Goal: Check status

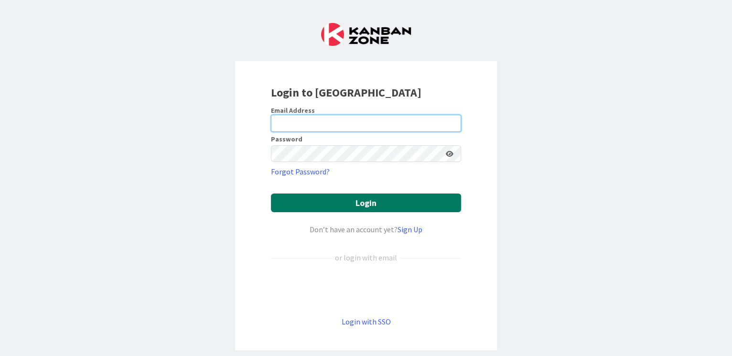
type input "[EMAIL_ADDRESS][DOMAIN_NAME]"
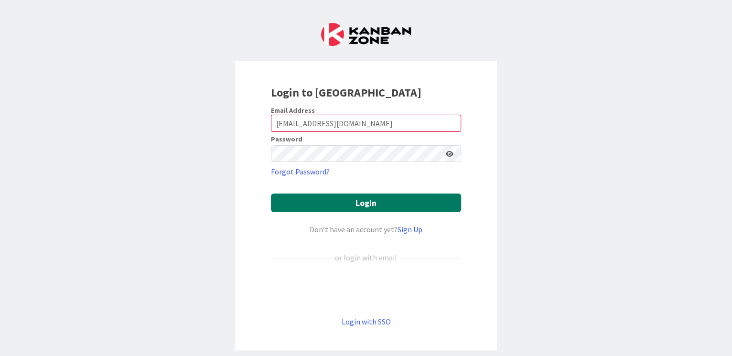
click at [297, 194] on button "Login" at bounding box center [366, 202] width 190 height 19
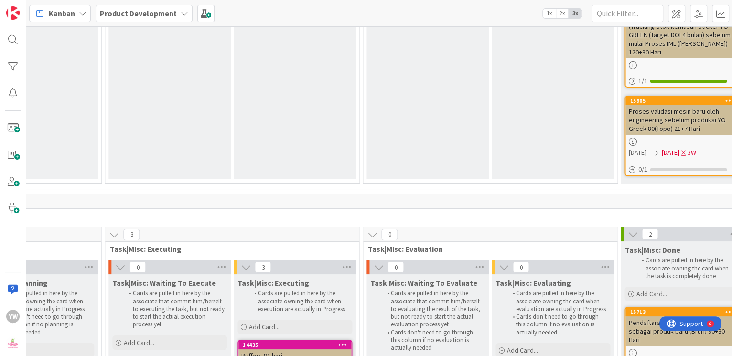
scroll to position [4299, 598]
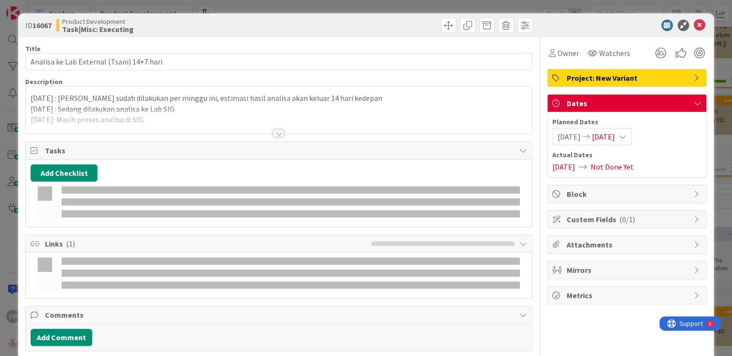
click at [613, 139] on span "[DATE]" at bounding box center [603, 136] width 23 height 11
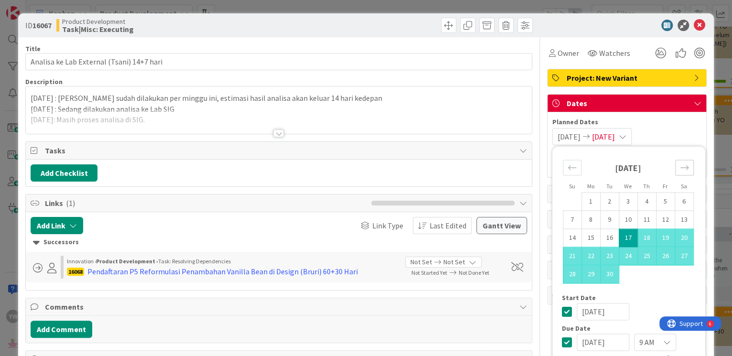
click at [680, 169] on icon "Move forward to switch to the next month." at bounding box center [684, 167] width 9 height 9
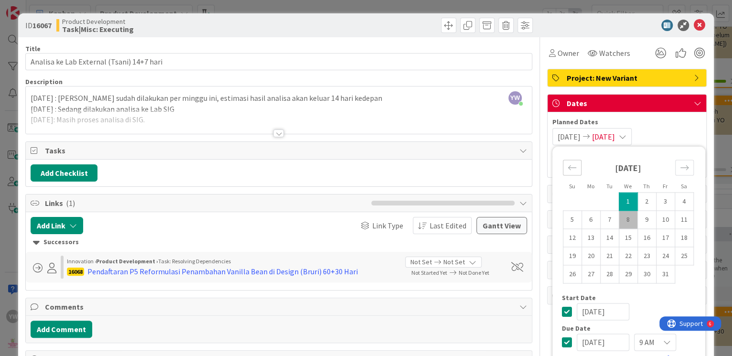
click at [567, 170] on icon "Move backward to switch to the previous month." at bounding box center [571, 167] width 9 height 9
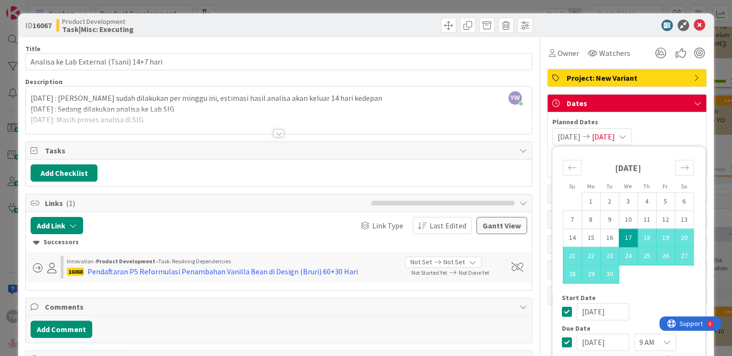
click at [619, 235] on td "17" at bounding box center [628, 238] width 19 height 18
click at [680, 165] on icon "Move forward to switch to the next month." at bounding box center [684, 167] width 9 height 9
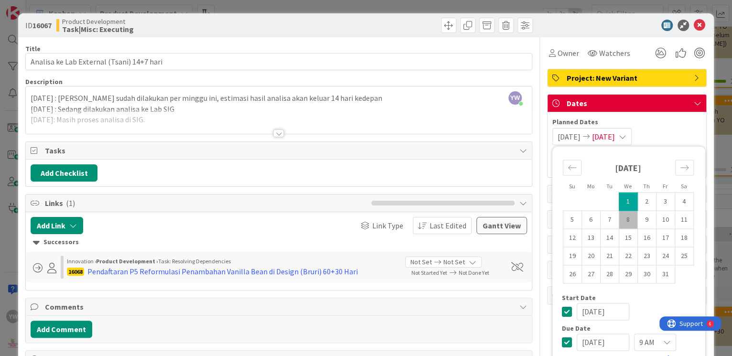
click at [622, 220] on td "8" at bounding box center [628, 220] width 19 height 18
type input "[DATE]"
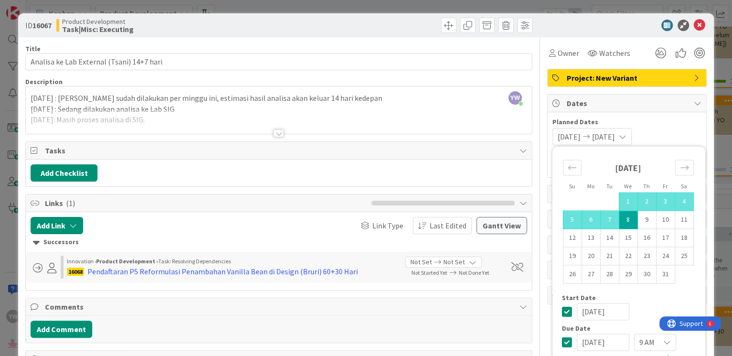
click at [458, 131] on div at bounding box center [278, 121] width 505 height 24
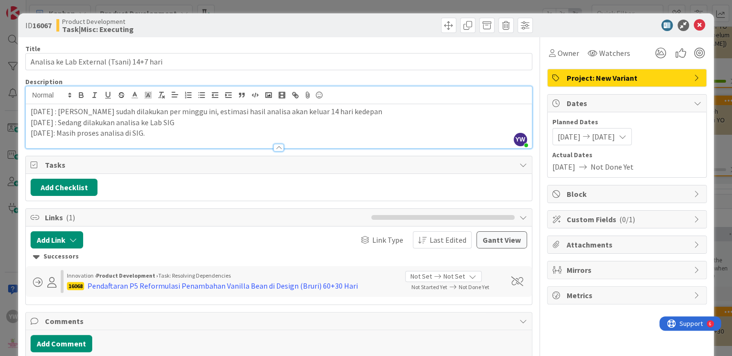
click at [171, 136] on p "[DATE]: Masih proses analisa di SIG." at bounding box center [279, 133] width 496 height 11
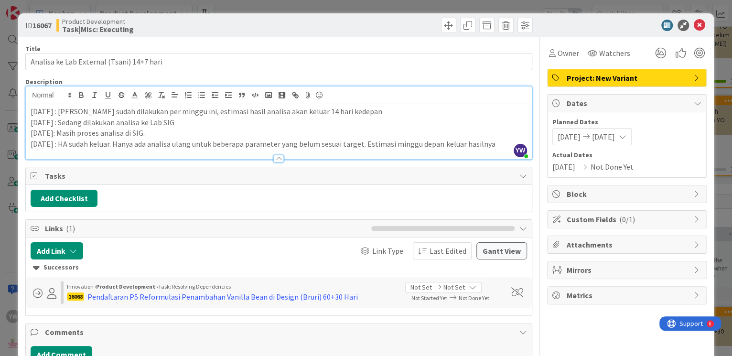
drag, startPoint x: 489, startPoint y: 142, endPoint x: 62, endPoint y: 148, distance: 427.0
click at [62, 148] on div "Description YW [PERSON_NAME] just joined [DATE] : [PERSON_NAME] sudah dilakukan…" at bounding box center [278, 118] width 506 height 82
copy p "HA sudah keluar. Hanya ada analisa ulang untuk beberapa parameter yang belum se…"
click at [7, 180] on div "ID 16067 Product Development Task|Misc: Executing Title 41 / 128 Analisa ke Lab…" at bounding box center [366, 178] width 732 height 356
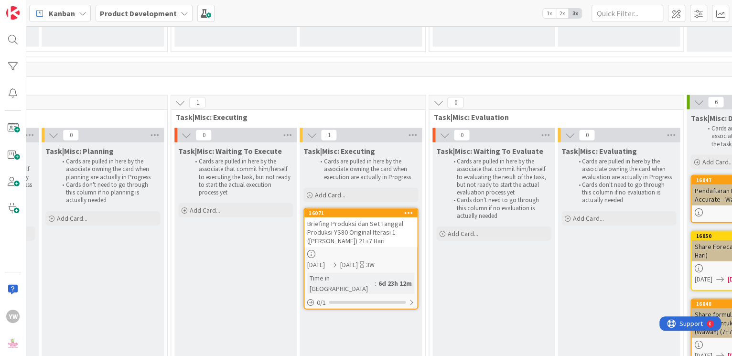
scroll to position [12358, 554]
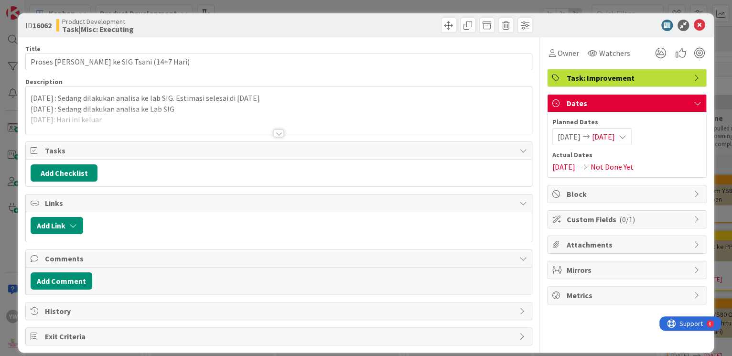
click at [192, 112] on div at bounding box center [278, 121] width 505 height 24
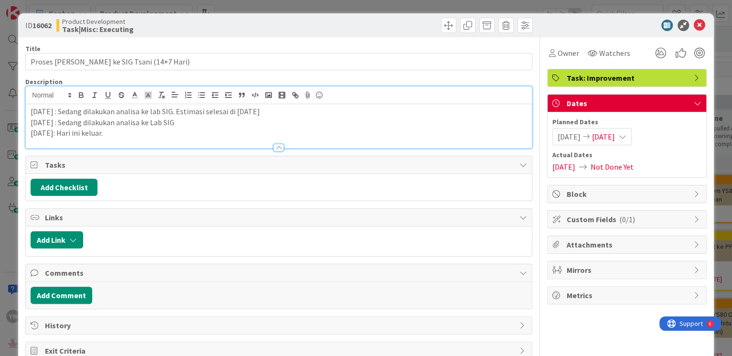
click at [139, 131] on p "[DATE]: Hari ini keluar." at bounding box center [279, 133] width 496 height 11
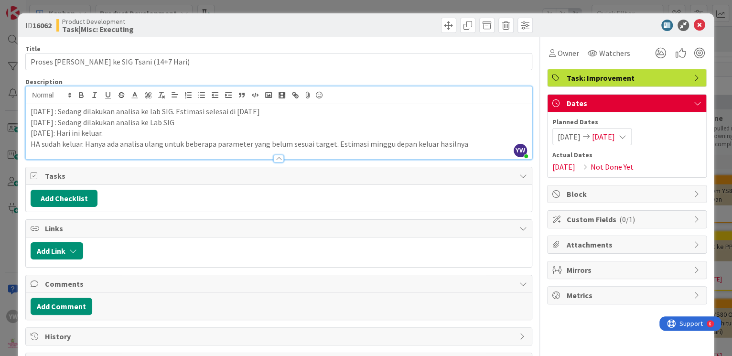
click at [32, 142] on p "HA sudah keluar. Hanya ada analisa ulang untuk beberapa parameter yang belum se…" at bounding box center [279, 144] width 496 height 11
click at [603, 138] on span "[DATE]" at bounding box center [603, 136] width 23 height 11
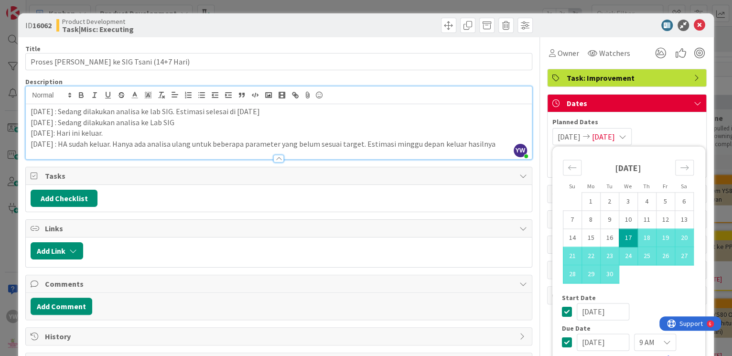
click at [619, 238] on td "17" at bounding box center [628, 238] width 19 height 18
click at [680, 166] on icon "Move forward to switch to the next month." at bounding box center [684, 167] width 9 height 9
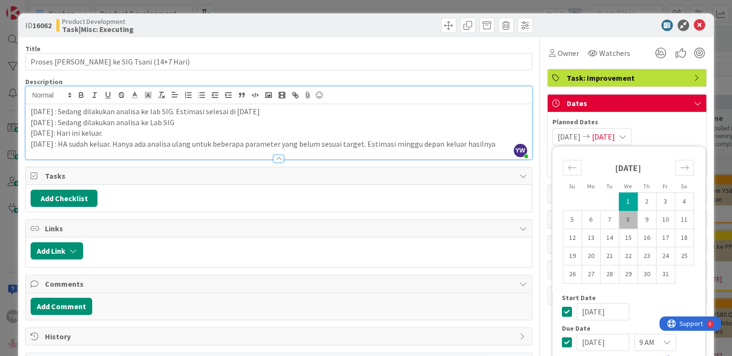
click at [620, 217] on td "8" at bounding box center [628, 220] width 19 height 18
type input "[DATE]"
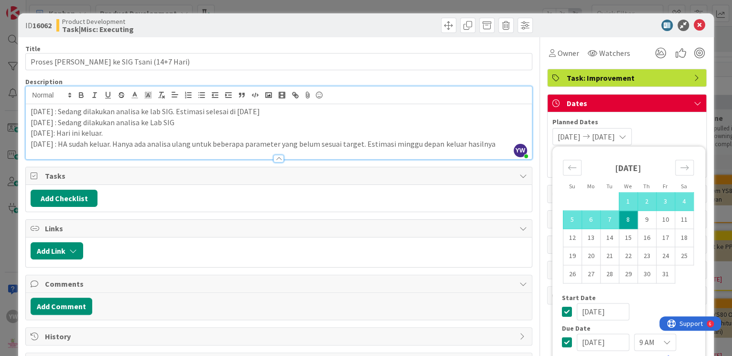
click at [708, 126] on div "ID 16062 Product Development Task|Misc: Executing Title 39 / 128 Proses Analisa…" at bounding box center [366, 178] width 732 height 356
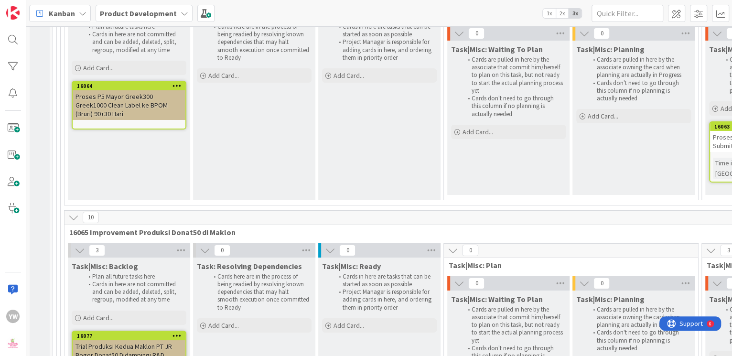
scroll to position [12975, 0]
